Goal: Transaction & Acquisition: Purchase product/service

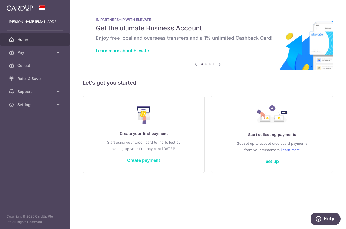
click at [147, 161] on link "Create payment" at bounding box center [143, 159] width 33 height 5
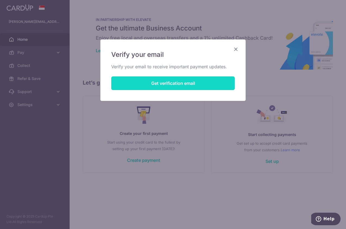
click at [175, 85] on button "Get verification email" at bounding box center [172, 83] width 123 height 14
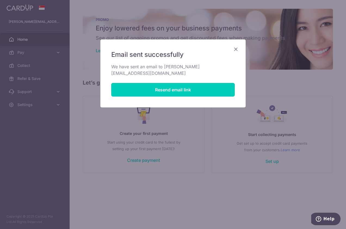
click at [236, 49] on icon "Close" at bounding box center [235, 49] width 7 height 7
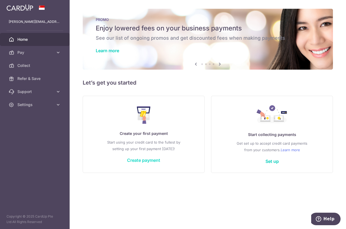
click at [141, 161] on link "Create payment" at bounding box center [143, 159] width 33 height 5
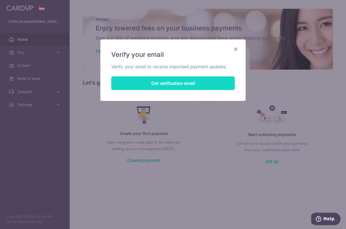
click at [177, 83] on button "Get verification email" at bounding box center [172, 83] width 123 height 14
click at [163, 84] on button "Resend email link" at bounding box center [172, 83] width 123 height 14
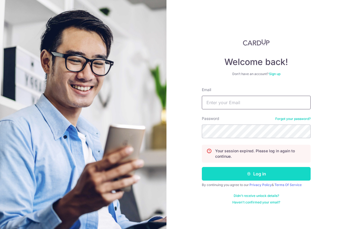
type input "[PERSON_NAME][EMAIL_ADDRESS][DOMAIN_NAME]"
click at [257, 174] on button "Log in" at bounding box center [256, 174] width 109 height 14
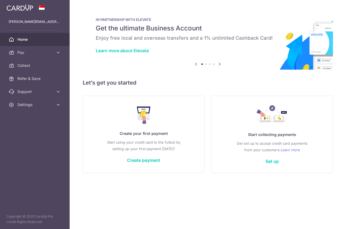
click at [140, 154] on div "Create your first payment Start using your credit card to the fullest by settin…" at bounding box center [143, 134] width 108 height 64
click at [140, 160] on link "Create payment" at bounding box center [143, 159] width 33 height 5
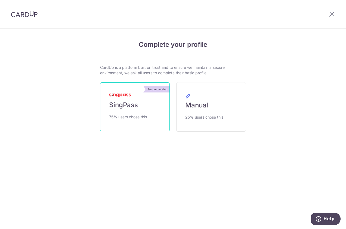
click at [118, 116] on span "75% users chose this" at bounding box center [128, 117] width 38 height 7
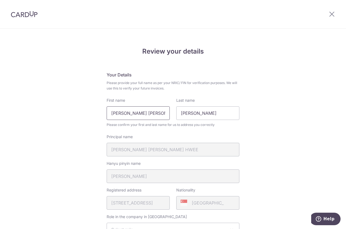
drag, startPoint x: 159, startPoint y: 114, endPoint x: 97, endPoint y: 113, distance: 62.0
click at [97, 113] on div "Review your details Your Details Please provide your full name as per your NRIC…" at bounding box center [173, 227] width 346 height 396
type input "Constance D Siew Hwee"
drag, startPoint x: 211, startPoint y: 113, endPoint x: 165, endPoint y: 108, distance: 46.5
click at [165, 108] on div "First name Constance D Siew Hwee Last name Constance" at bounding box center [172, 109] width 139 height 22
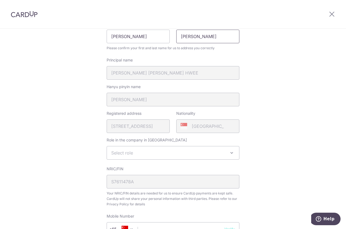
scroll to position [82, 0]
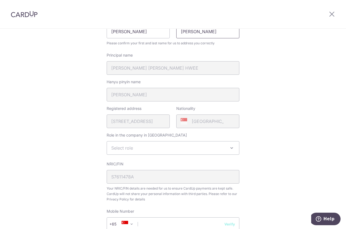
type input "Tew"
click at [230, 149] on span at bounding box center [231, 148] width 7 height 7
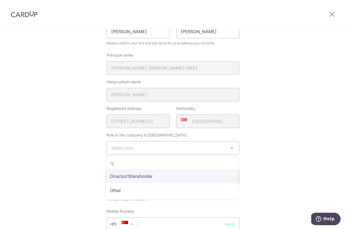
select select "director"
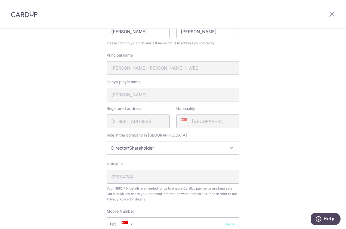
scroll to position [163, 0]
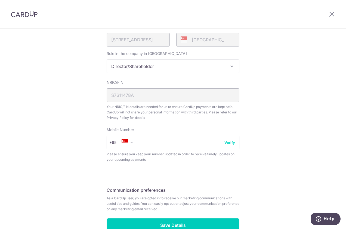
click at [146, 145] on input "text" at bounding box center [173, 143] width 133 height 14
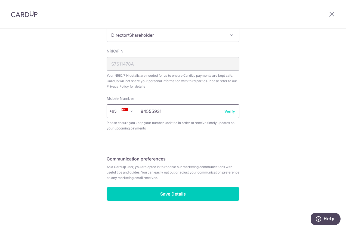
scroll to position [196, 0]
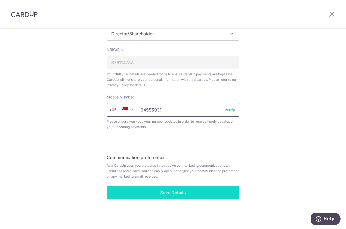
type input "94555931"
click at [174, 193] on input "Save Details" at bounding box center [173, 193] width 133 height 14
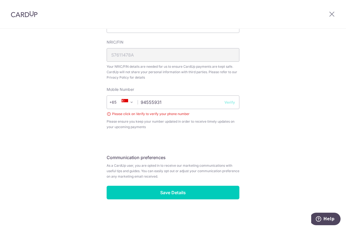
click at [228, 102] on button "Verify" at bounding box center [229, 102] width 11 height 5
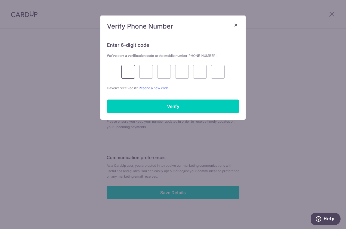
click at [132, 72] on input "text" at bounding box center [128, 72] width 14 height 14
type input "7"
type input "8"
type input "7"
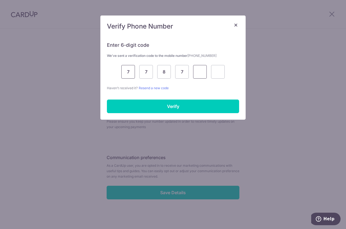
type input "3"
type input "6"
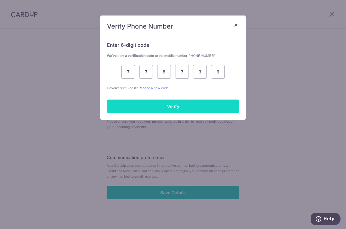
click at [170, 107] on input "Verify" at bounding box center [173, 107] width 132 height 14
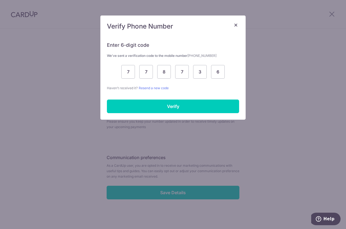
scroll to position [196, 0]
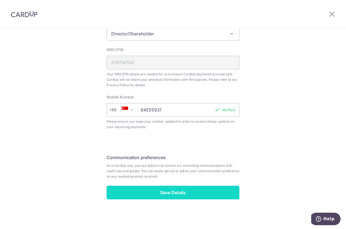
click at [166, 194] on input "Save Details" at bounding box center [173, 193] width 133 height 14
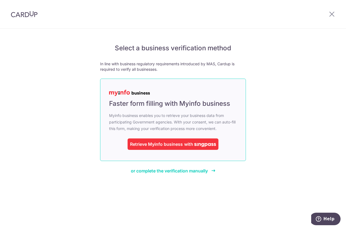
click at [190, 144] on span "with" at bounding box center [188, 143] width 9 height 5
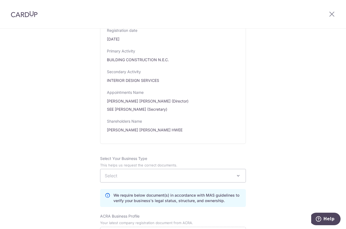
scroll to position [245, 0]
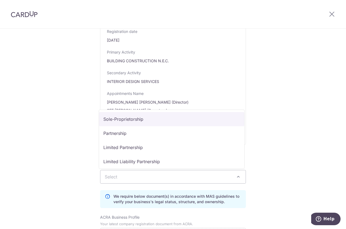
click at [237, 176] on span at bounding box center [238, 176] width 7 height 7
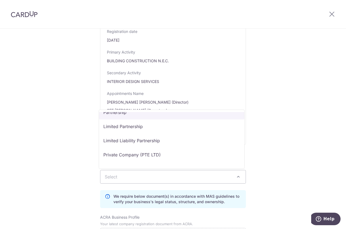
scroll to position [22, 0]
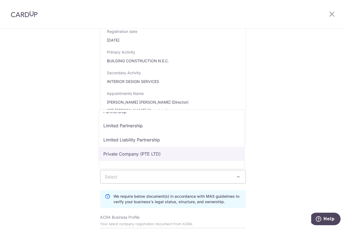
select select "Private Company (PTE LTD)"
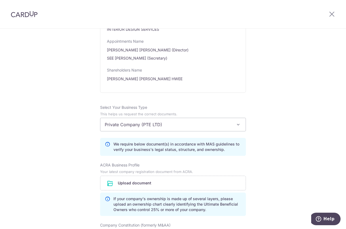
scroll to position [299, 0]
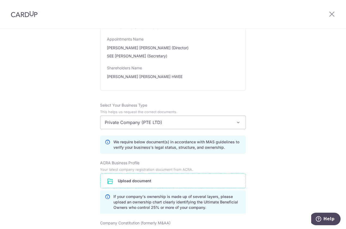
click at [131, 181] on input "file" at bounding box center [172, 181] width 145 height 14
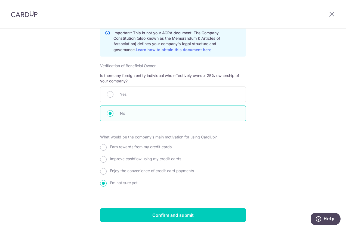
scroll to position [561, 0]
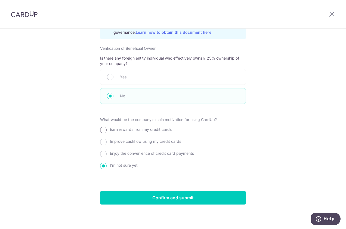
click at [102, 129] on input "Earn rewards from my credit cards" at bounding box center [103, 130] width 7 height 7
radio input "true"
click at [103, 153] on input "Enjoy the convenience of credit card payments" at bounding box center [103, 154] width 7 height 7
radio input "true"
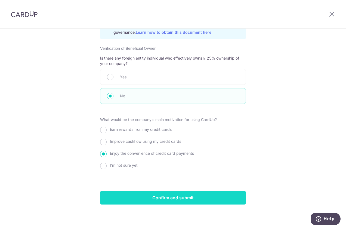
click at [187, 197] on input "Confirm and submit" at bounding box center [173, 198] width 146 height 14
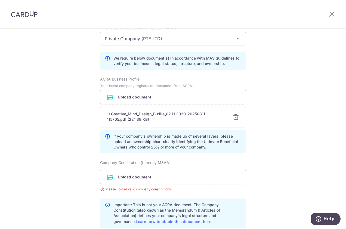
scroll to position [377, 0]
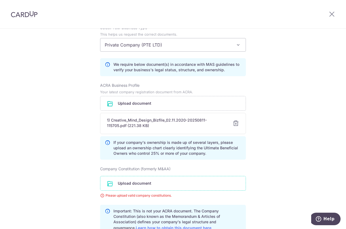
click at [140, 183] on input "file" at bounding box center [172, 183] width 145 height 14
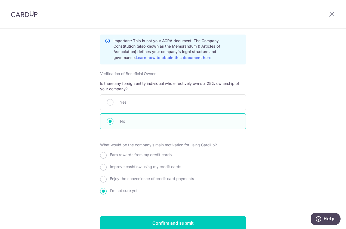
scroll to position [592, 0]
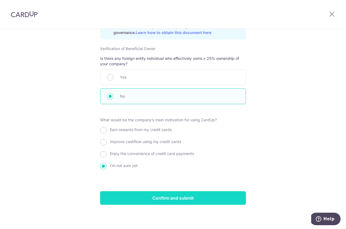
click at [159, 198] on input "Confirm and submit" at bounding box center [173, 198] width 146 height 14
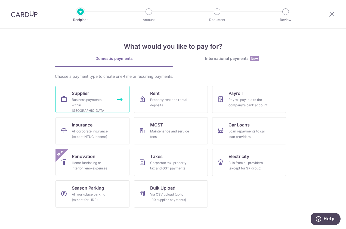
click at [91, 102] on div "Business payments within Singapore" at bounding box center [91, 105] width 39 height 16
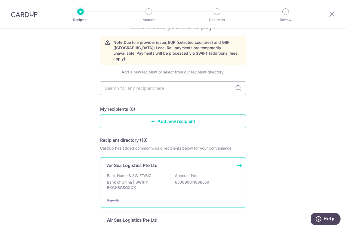
scroll to position [27, 0]
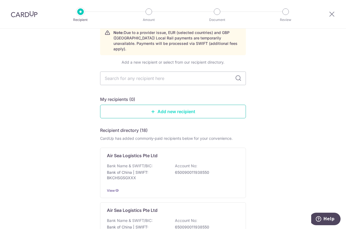
click at [158, 107] on link "Add new recipient" at bounding box center [173, 112] width 146 height 14
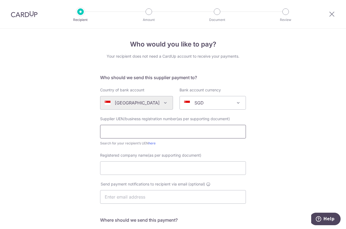
click at [126, 132] on input "text" at bounding box center [173, 132] width 146 height 14
type input "200511509C"
click at [119, 168] on input "Registered company name(as per supporting document)" at bounding box center [173, 168] width 146 height 14
type input "TLE Pte Ltd"
click at [122, 200] on input "text" at bounding box center [173, 197] width 146 height 14
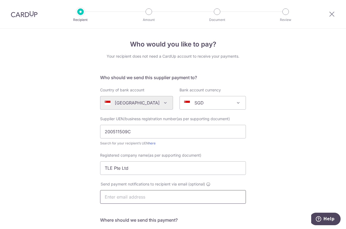
type input "constance@cmd.sg"
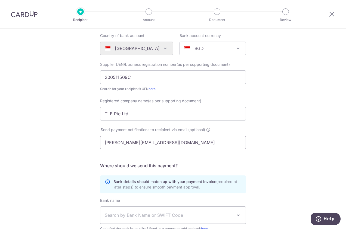
scroll to position [82, 0]
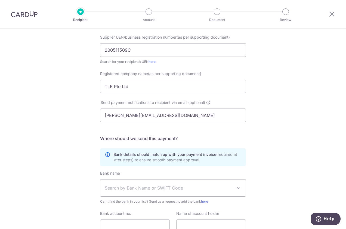
click at [125, 188] on span "Search by Bank Name or SWIFT Code" at bounding box center [169, 188] width 128 height 7
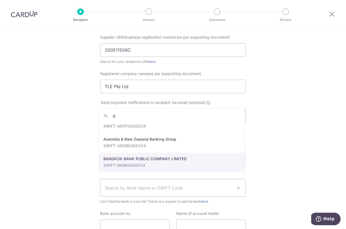
scroll to position [0, 0]
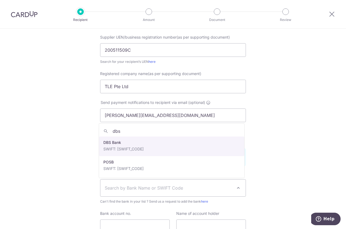
type input "dbs"
select select "6"
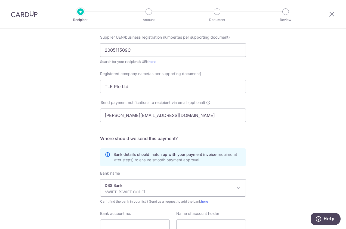
scroll to position [129, 0]
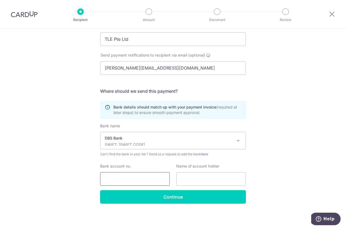
click at [110, 176] on input "Bank account no." at bounding box center [135, 179] width 70 height 14
type input "0720063813"
click at [199, 176] on input "text" at bounding box center [211, 179] width 70 height 14
type input "TLE Pte Ltd"
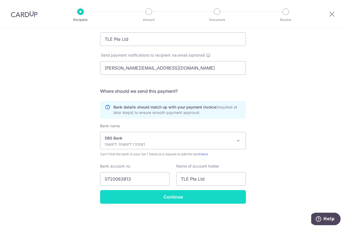
click at [164, 197] on input "Continue" at bounding box center [173, 197] width 146 height 14
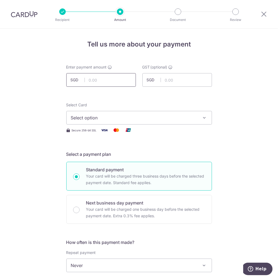
click at [90, 81] on input "text" at bounding box center [101, 80] width 70 height 14
type input "30,977.80"
click at [165, 81] on input "text" at bounding box center [177, 80] width 70 height 14
type input "2,557.80"
click at [203, 119] on icon "button" at bounding box center [204, 117] width 5 height 5
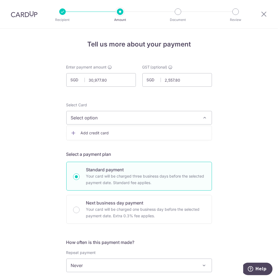
click at [87, 134] on span "Add credit card" at bounding box center [144, 132] width 127 height 5
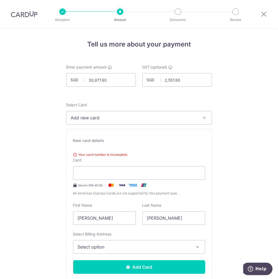
click at [196, 229] on div "Select Billing Address Select option Add Billing Address" at bounding box center [139, 242] width 132 height 22
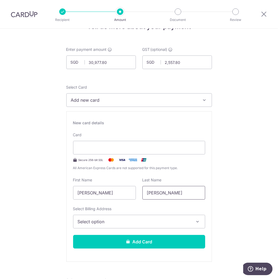
scroll to position [27, 0]
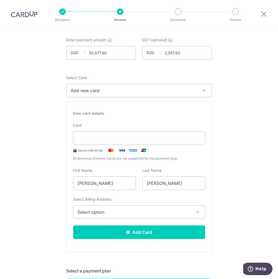
click at [197, 213] on icon "button" at bounding box center [197, 211] width 5 height 5
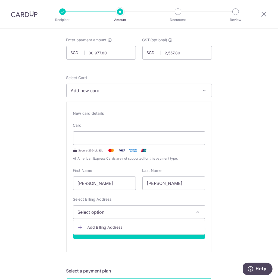
click at [107, 227] on span "Add Billing Address" at bounding box center [144, 227] width 113 height 5
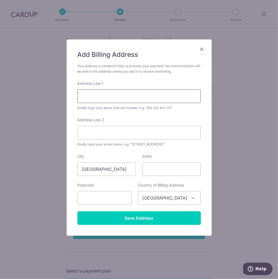
click at [90, 97] on input "Address Line 1" at bounding box center [138, 96] width 123 height 14
type input "108 Thomson Road"
click at [154, 170] on input "State" at bounding box center [171, 169] width 58 height 14
type input "Singapor"
click at [102, 202] on input "text" at bounding box center [104, 198] width 54 height 14
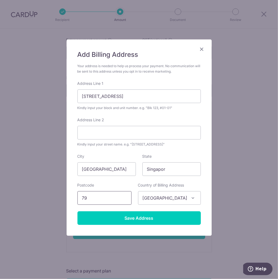
type input "7"
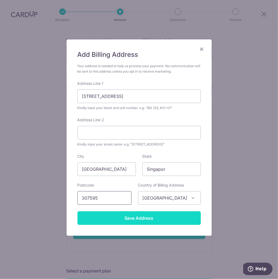
type input "307595"
click at [135, 218] on input "Save Address" at bounding box center [138, 218] width 123 height 14
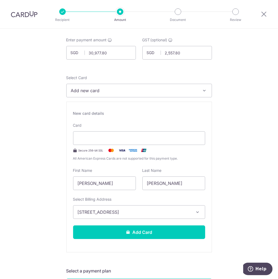
click at [197, 212] on icon "button" at bounding box center [197, 211] width 5 height 5
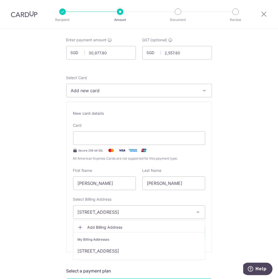
click at [157, 211] on span "108 Thomson Road, Singapore, Singapor, Singapore-307595" at bounding box center [134, 212] width 113 height 7
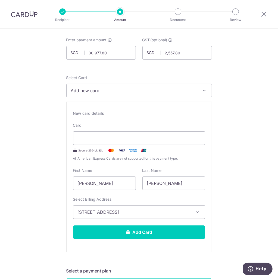
click at [79, 212] on span "108 Thomson Road, Singapore, Singapor, Singapore-307595" at bounding box center [134, 212] width 113 height 7
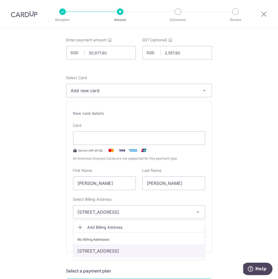
click at [142, 229] on link "108 Thomson Road, Singapore, Singapor, Singapore-307595" at bounding box center [139, 250] width 132 height 13
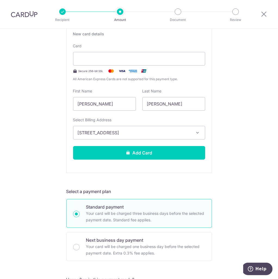
scroll to position [109, 0]
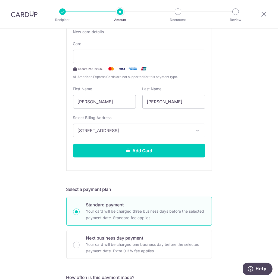
click at [97, 131] on span "108 Thomson Road, Singapore, Singapor, Singapore-307595" at bounding box center [134, 130] width 113 height 7
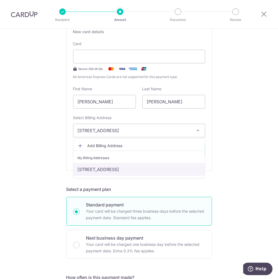
drag, startPoint x: 104, startPoint y: 167, endPoint x: 101, endPoint y: 171, distance: 5.0
click at [101, 171] on link "108 Thomson Road, Singapore, Singapor, Singapore-307595" at bounding box center [139, 169] width 132 height 13
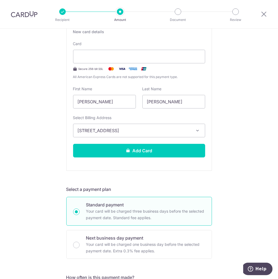
click at [114, 131] on span "108 Thomson Road, Singapore, Singapor, Singapore-307595" at bounding box center [134, 130] width 113 height 7
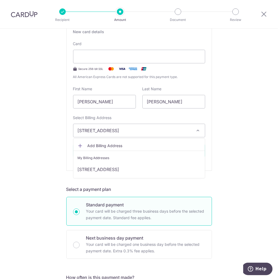
click at [197, 130] on icon "button" at bounding box center [197, 130] width 5 height 5
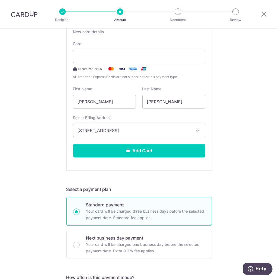
click at [197, 129] on icon "button" at bounding box center [197, 130] width 5 height 5
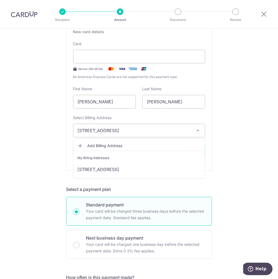
click at [184, 130] on span "108 Thomson Road, Singapore, Singapor, Singapore-307595" at bounding box center [134, 130] width 113 height 7
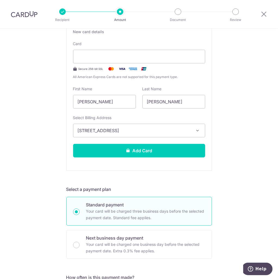
click at [184, 130] on span "108 Thomson Road, Singapore, Singapor, Singapore-307595" at bounding box center [134, 130] width 113 height 7
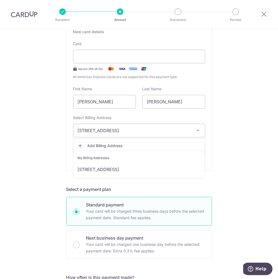
click at [96, 147] on span "Add Billing Address" at bounding box center [144, 145] width 113 height 5
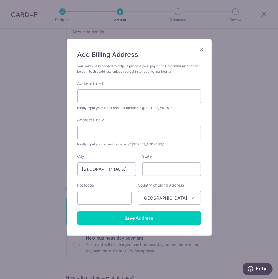
click at [202, 50] on icon "Close" at bounding box center [202, 49] width 7 height 7
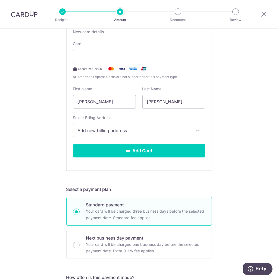
click at [113, 130] on span "Add new billing address" at bounding box center [134, 130] width 113 height 7
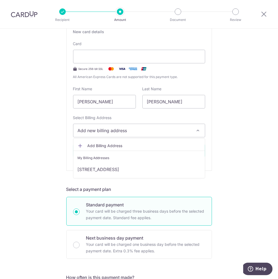
click at [101, 145] on span "Add Billing Address" at bounding box center [144, 145] width 113 height 5
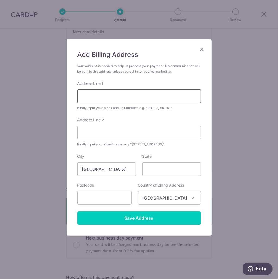
click at [89, 96] on input "Address Line 1" at bounding box center [138, 96] width 123 height 14
type input "108 Thomson Road"
type input "307595"
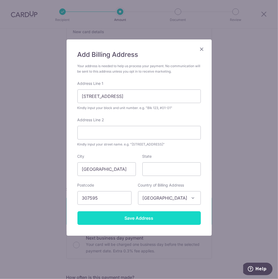
click at [137, 219] on input "Save Address" at bounding box center [138, 218] width 123 height 14
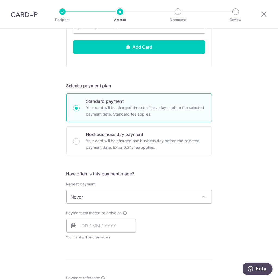
scroll to position [217, 0]
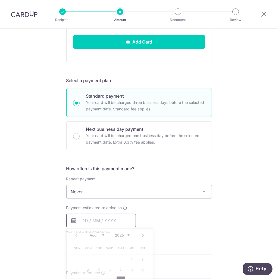
click at [105, 220] on input "text" at bounding box center [101, 221] width 70 height 14
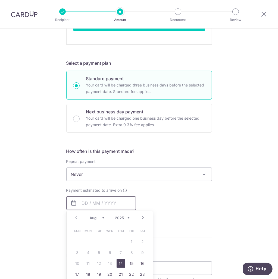
scroll to position [245, 0]
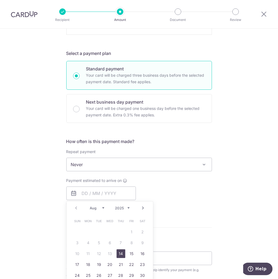
click at [121, 229] on link "14" at bounding box center [121, 253] width 9 height 9
type input "[DATE]"
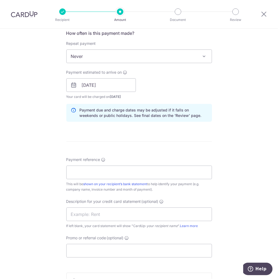
scroll to position [353, 0]
click at [91, 172] on input "Payment reference" at bounding box center [139, 172] width 146 height 14
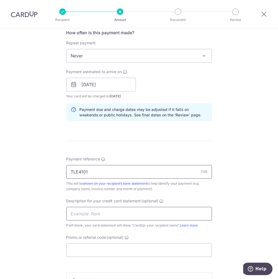
type input "TLE4101"
click at [85, 212] on input "text" at bounding box center [139, 214] width 146 height 14
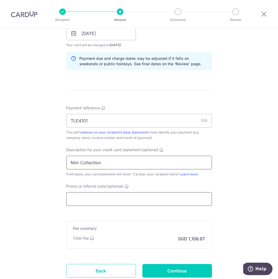
scroll to position [408, 0]
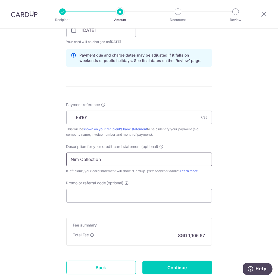
type input "Nim Collection"
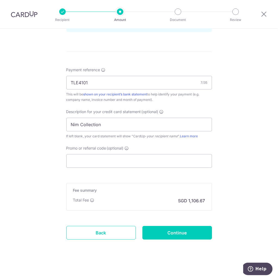
scroll to position [443, 0]
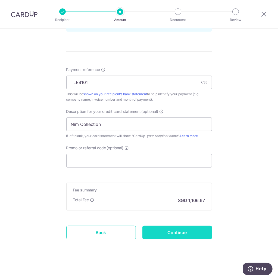
click at [172, 229] on input "Continue" at bounding box center [177, 233] width 70 height 14
type input "Create Schedule"
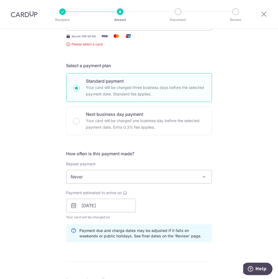
scroll to position [33, 0]
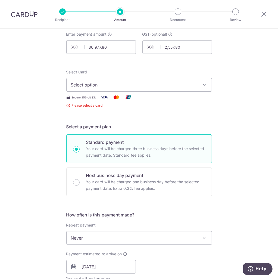
click at [203, 85] on icon "button" at bounding box center [204, 84] width 5 height 5
click at [85, 102] on span "Add credit card" at bounding box center [144, 99] width 127 height 5
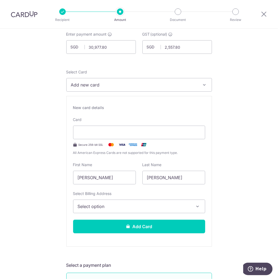
click at [196, 205] on icon "button" at bounding box center [197, 206] width 5 height 5
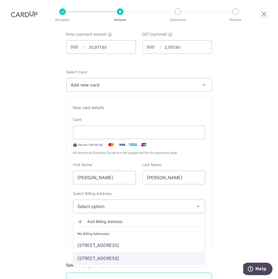
click at [165, 259] on link "108 Thomson Road, Singapore, Singapore-307595" at bounding box center [139, 258] width 132 height 13
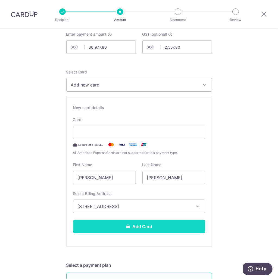
click at [140, 226] on button "Add Card" at bounding box center [139, 227] width 132 height 14
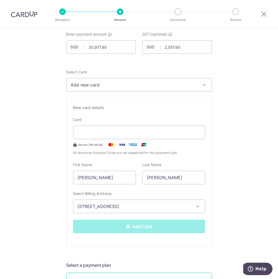
scroll to position [54, 0]
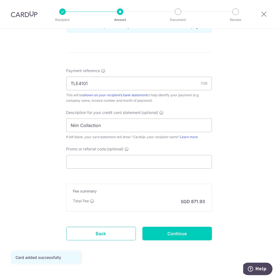
scroll to position [299, 0]
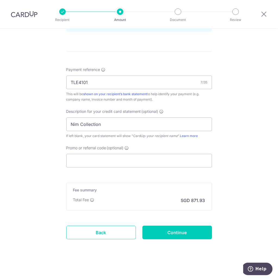
click at [145, 251] on form "Enter payment amount SGD 30,977.80 30977.80 GST (optional) SGD 2,557.80 2557.80…" at bounding box center [139, 9] width 146 height 489
click at [175, 232] on input "Continue" at bounding box center [177, 233] width 70 height 14
type input "Create Schedule"
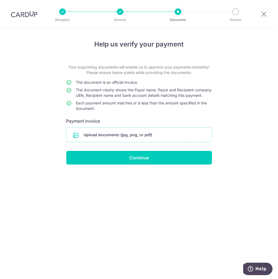
click at [127, 140] on input "file" at bounding box center [139, 135] width 145 height 14
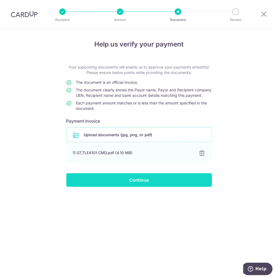
click at [136, 186] on input "Continue" at bounding box center [139, 180] width 146 height 14
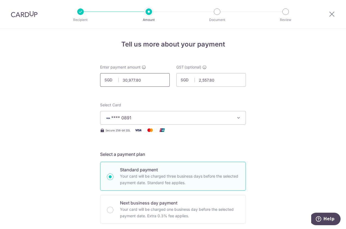
drag, startPoint x: 143, startPoint y: 78, endPoint x: 120, endPoint y: 79, distance: 22.9
click at [120, 79] on input "30,977.80" at bounding box center [135, 80] width 70 height 14
type input "28,420.00"
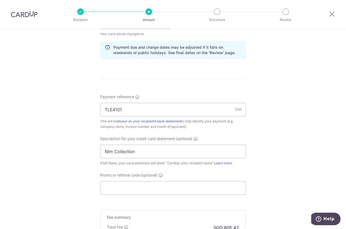
scroll to position [349, 0]
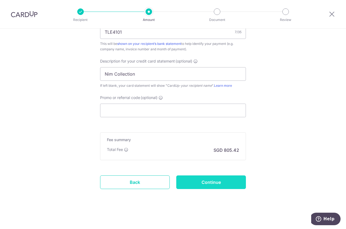
click at [209, 183] on input "Continue" at bounding box center [211, 182] width 70 height 14
type input "Update Schedule"
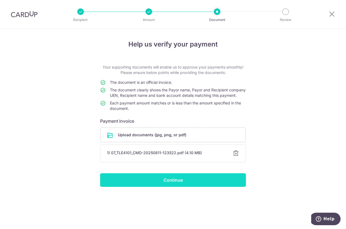
click at [173, 187] on input "Continue" at bounding box center [173, 180] width 146 height 14
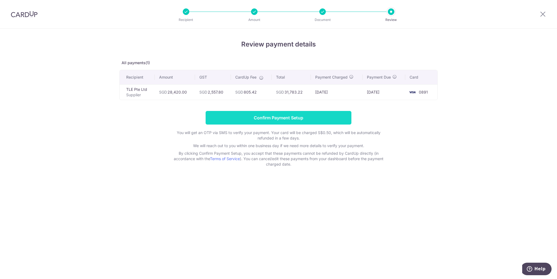
click at [279, 118] on input "Confirm Payment Setup" at bounding box center [279, 118] width 146 height 14
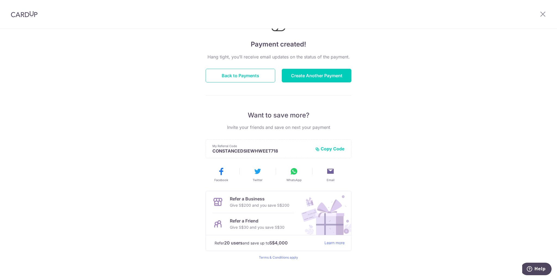
scroll to position [39, 0]
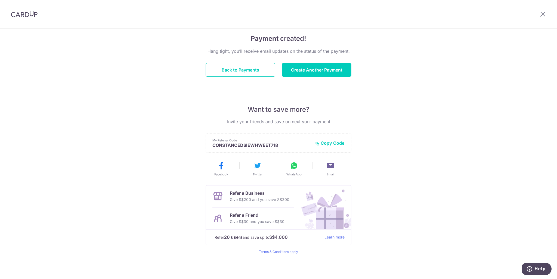
click at [328, 142] on button "Copy Code" at bounding box center [329, 142] width 29 height 5
